Goal: Transaction & Acquisition: Purchase product/service

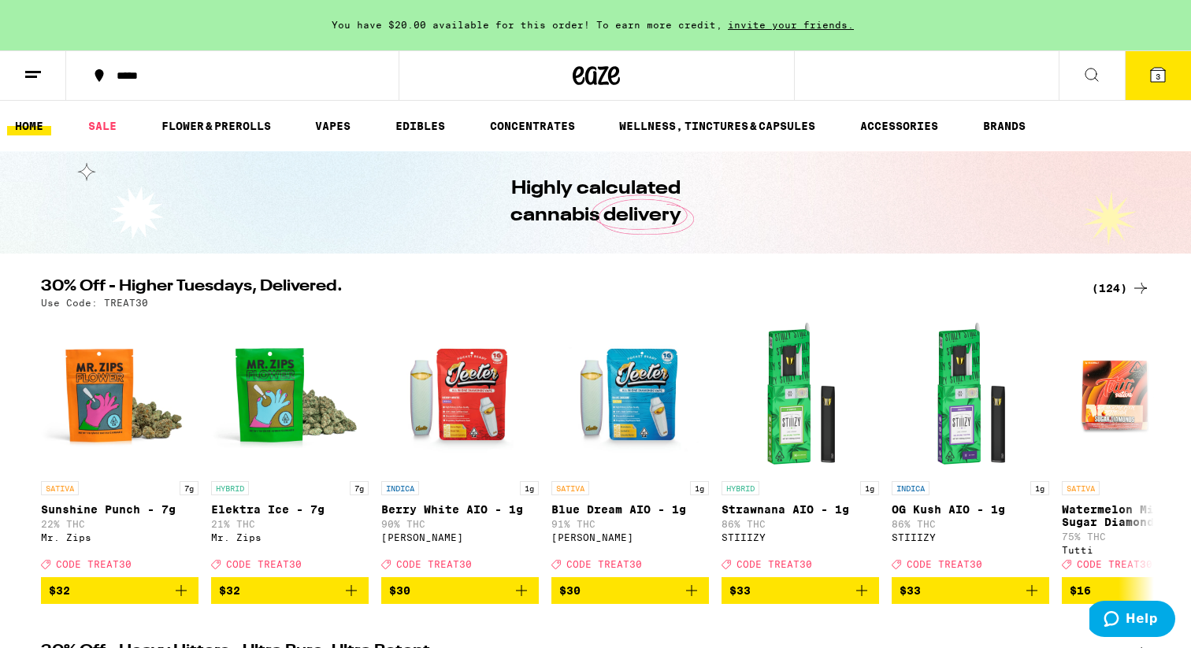
click at [1105, 284] on div "(124)" at bounding box center [1121, 288] width 58 height 19
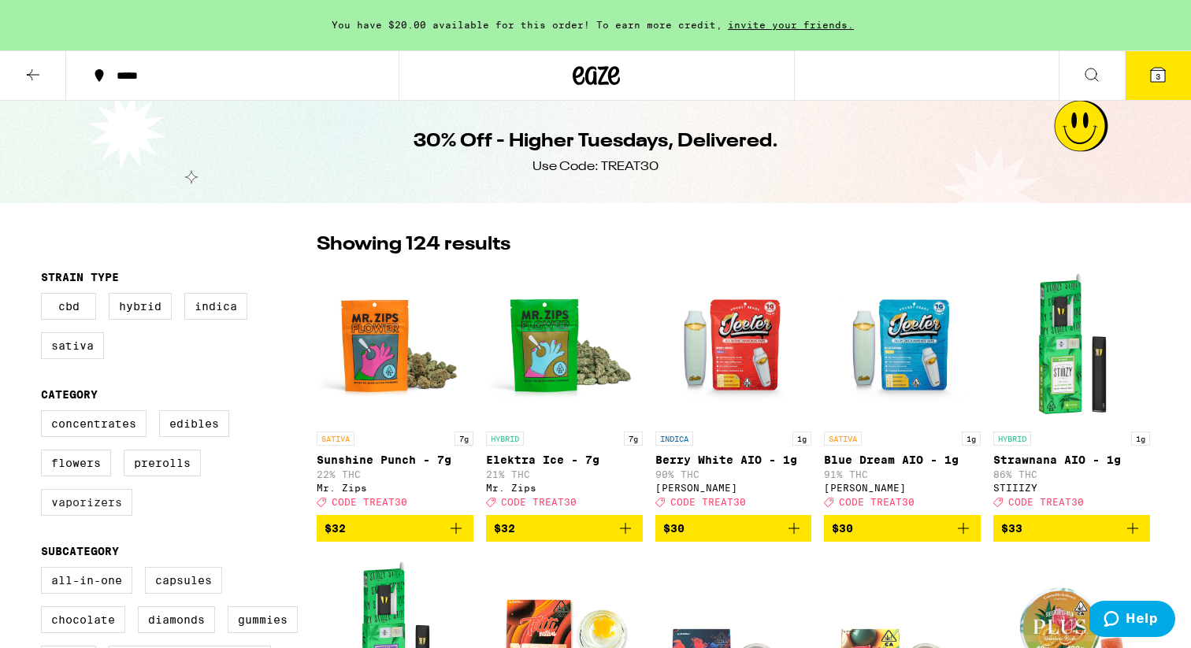
click at [90, 515] on label "Vaporizers" at bounding box center [86, 502] width 91 height 27
click at [45, 414] on input "Vaporizers" at bounding box center [44, 413] width 1 height 1
checkbox input "true"
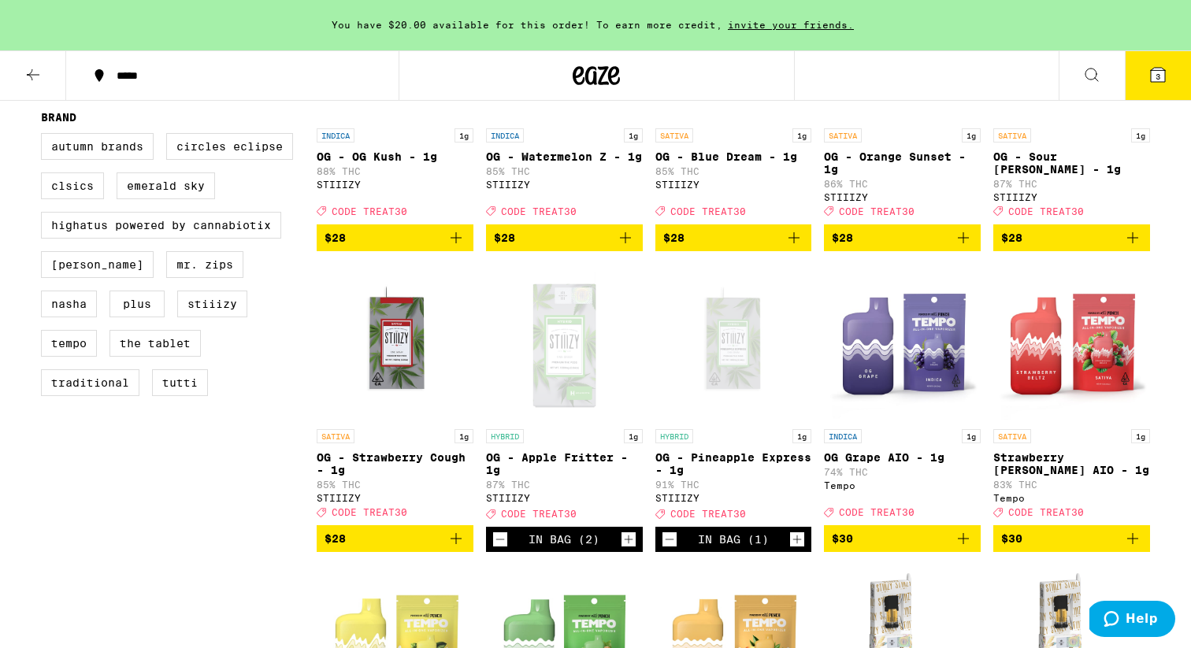
scroll to position [911, 0]
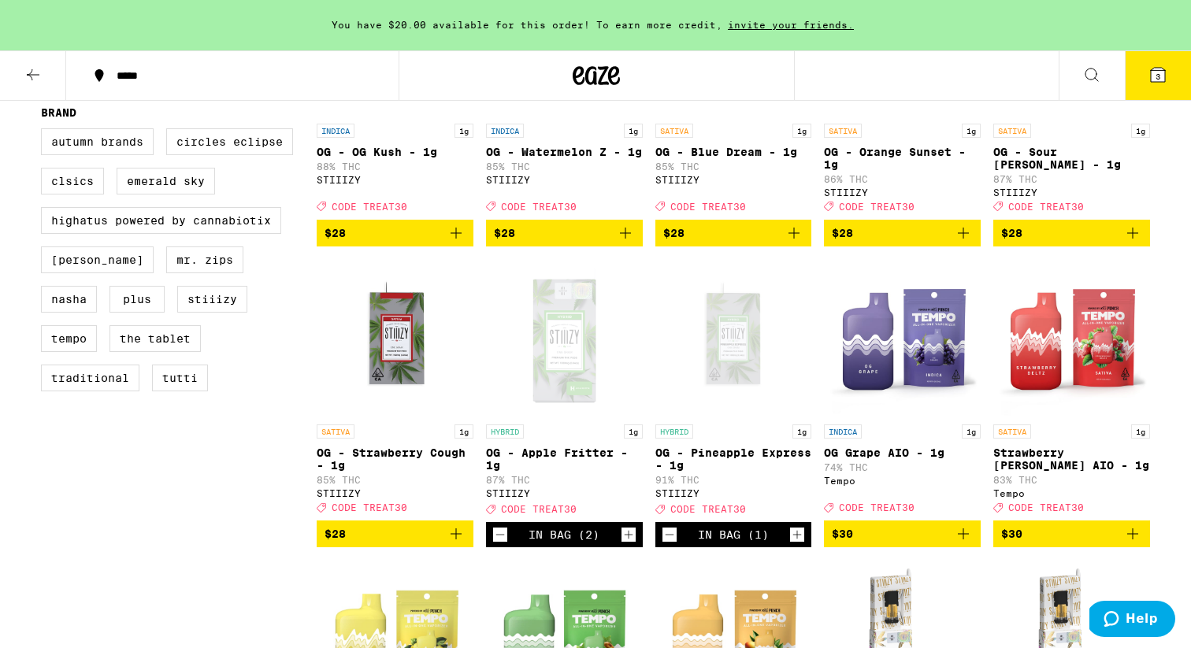
click at [1156, 87] on button "3" at bounding box center [1158, 75] width 66 height 49
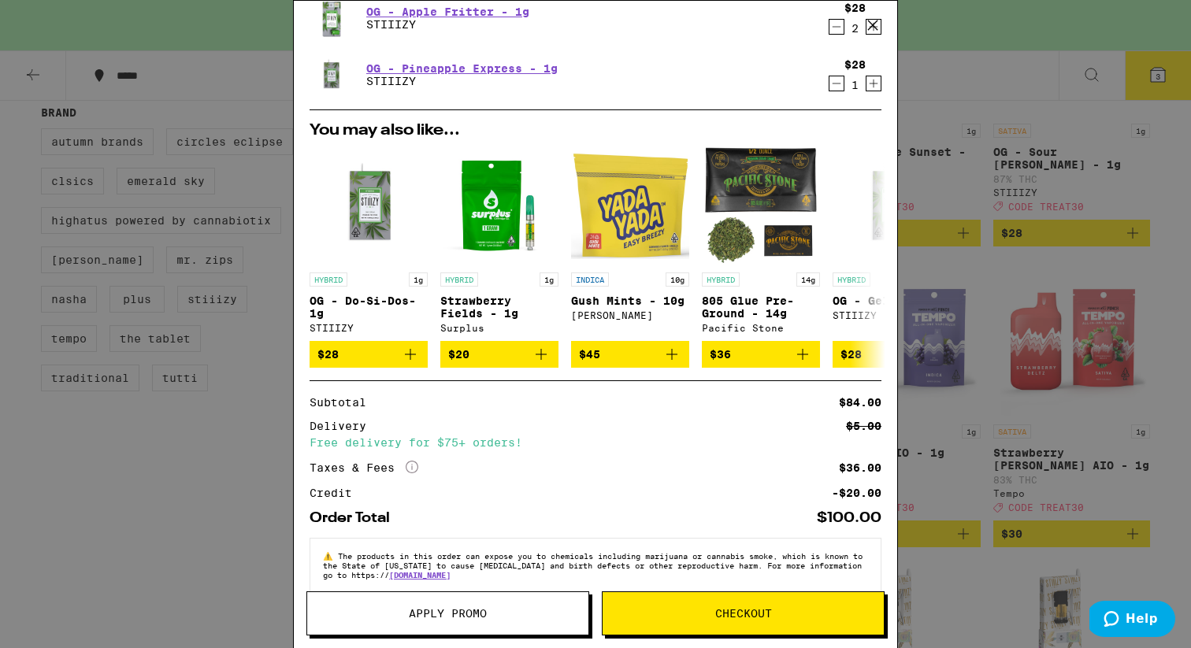
scroll to position [122, 0]
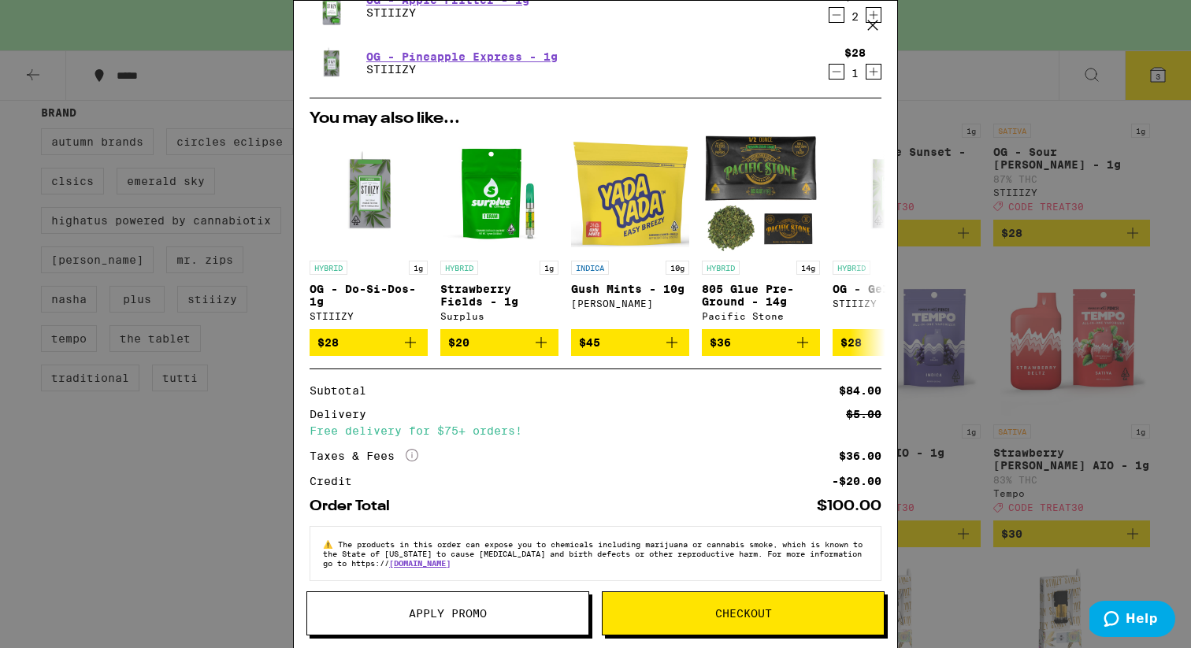
click at [411, 621] on button "Apply Promo" at bounding box center [447, 614] width 283 height 44
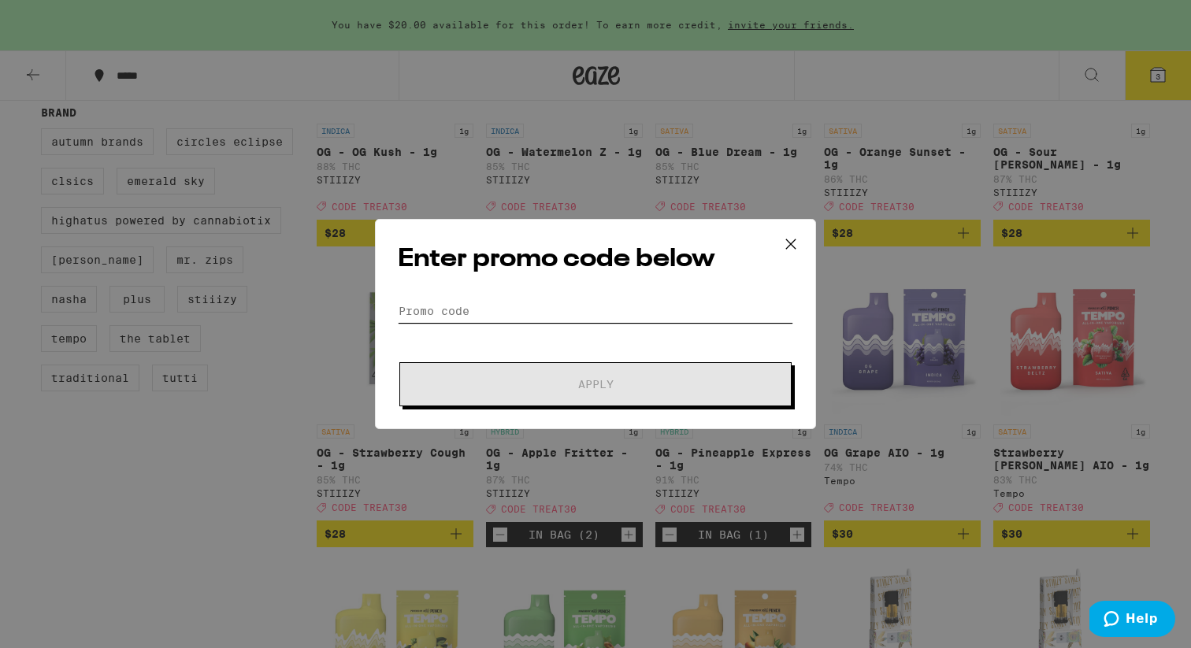
click at [436, 314] on input "Promo Code" at bounding box center [595, 311] width 395 height 24
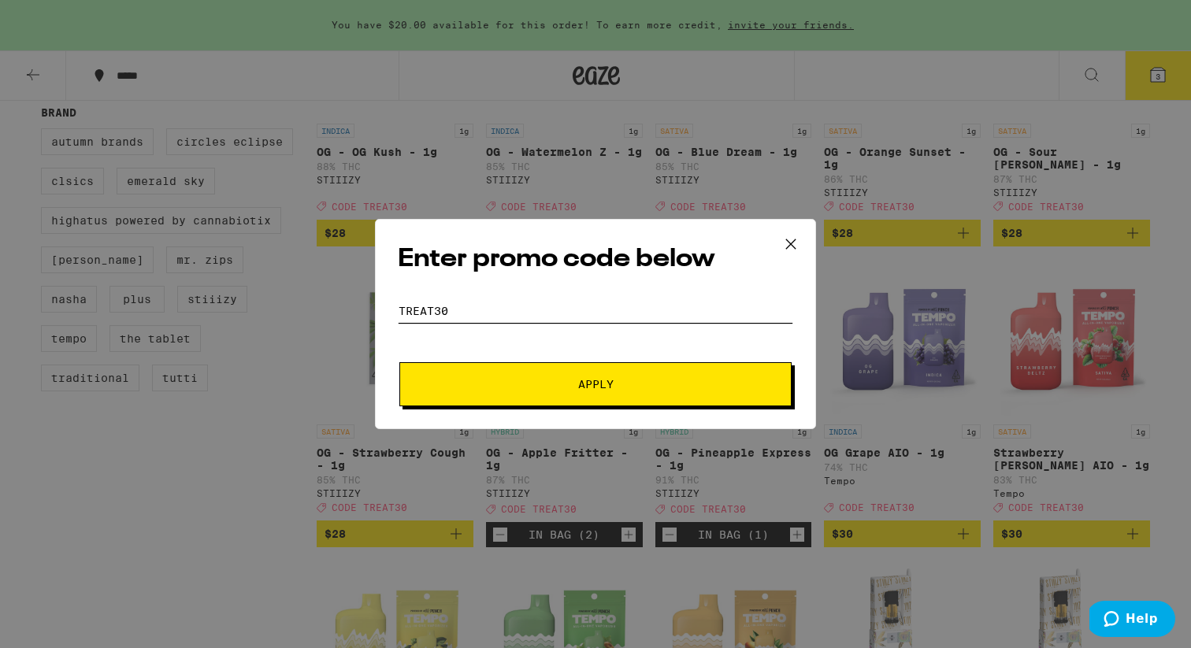
type input "TREAT30"
click at [399, 362] on button "Apply" at bounding box center [595, 384] width 392 height 44
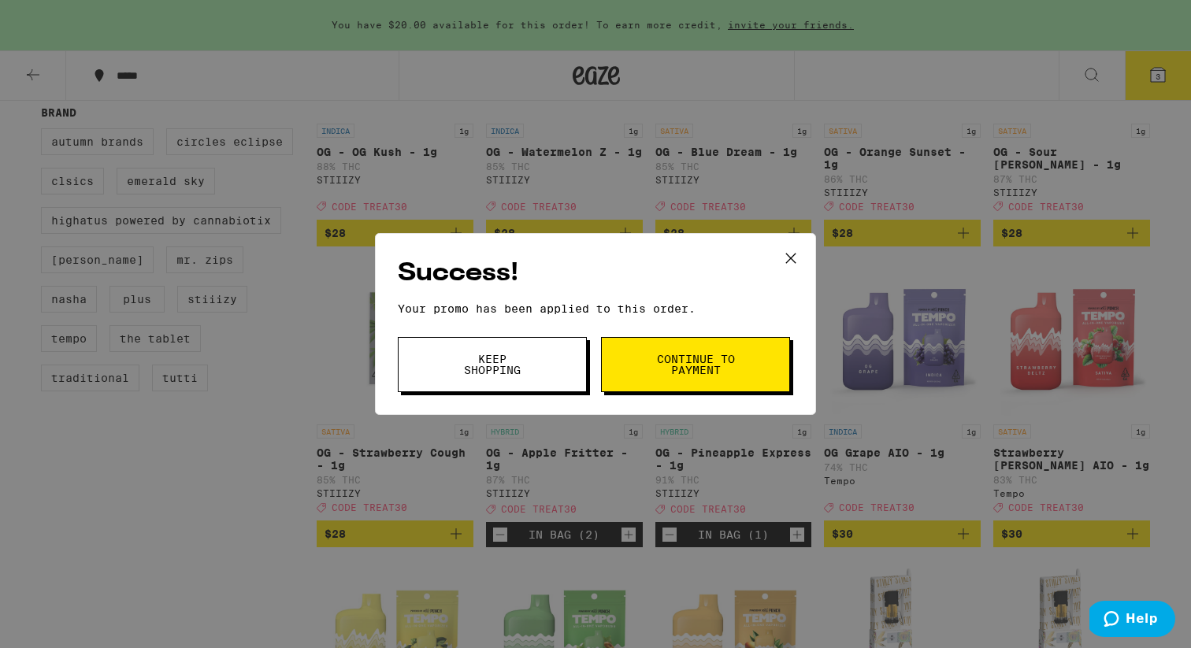
click at [693, 364] on span "Continue to payment" at bounding box center [695, 365] width 80 height 22
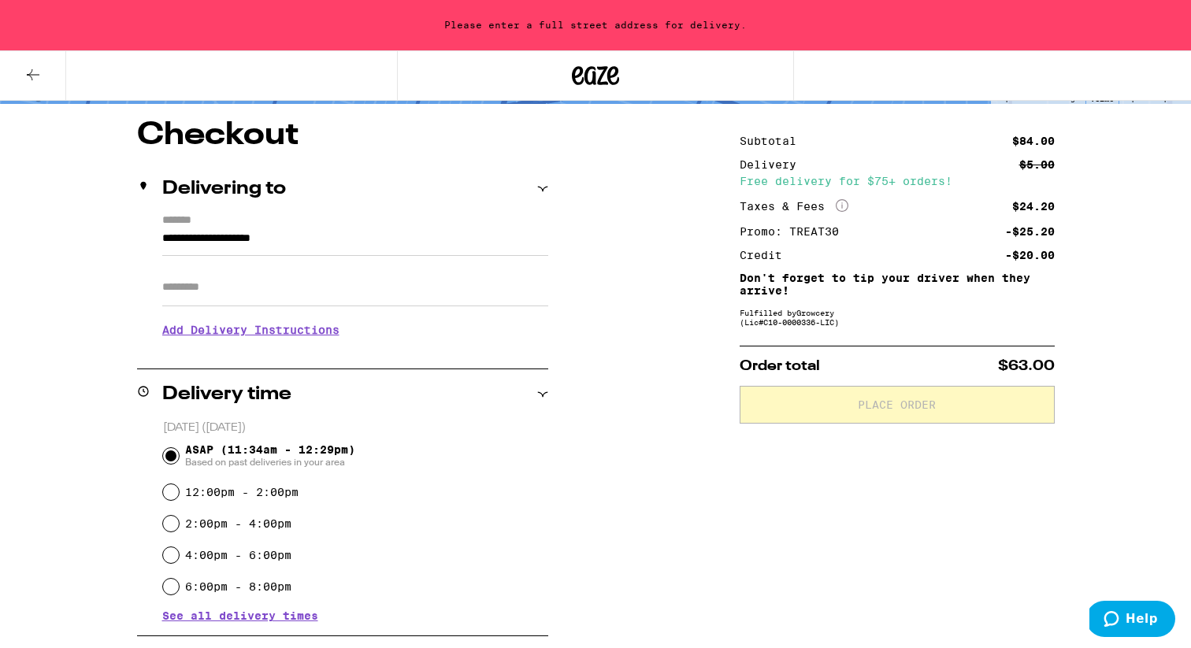
scroll to position [120, 0]
